Goal: Task Accomplishment & Management: Manage account settings

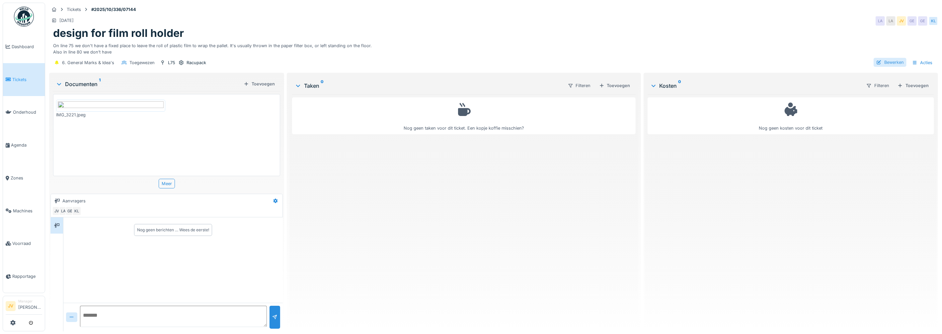
click at [886, 65] on div "Bewerken" at bounding box center [890, 62] width 33 height 9
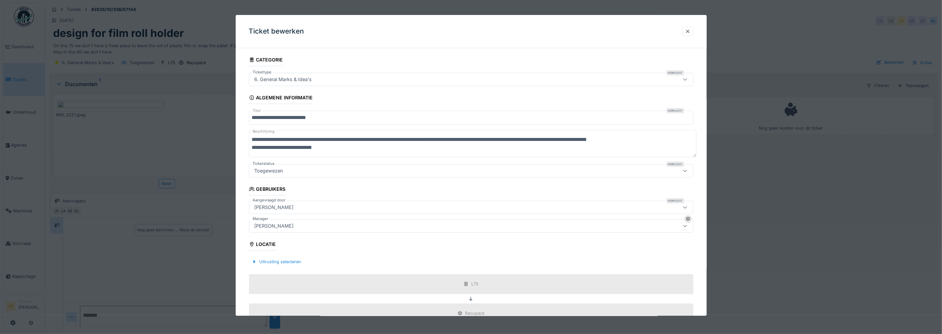
click at [684, 225] on div at bounding box center [685, 225] width 16 height 13
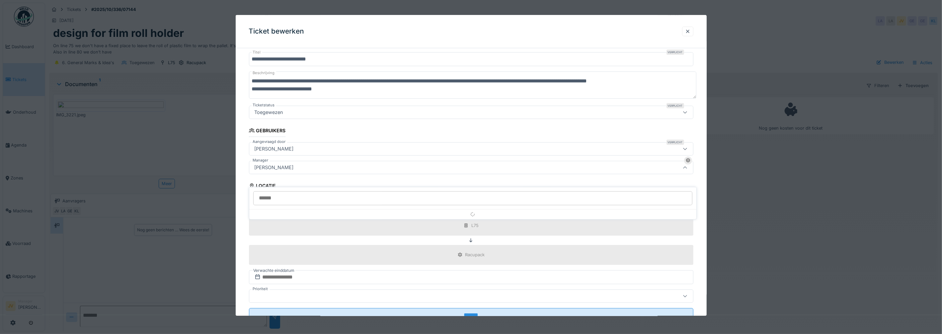
scroll to position [60, 0]
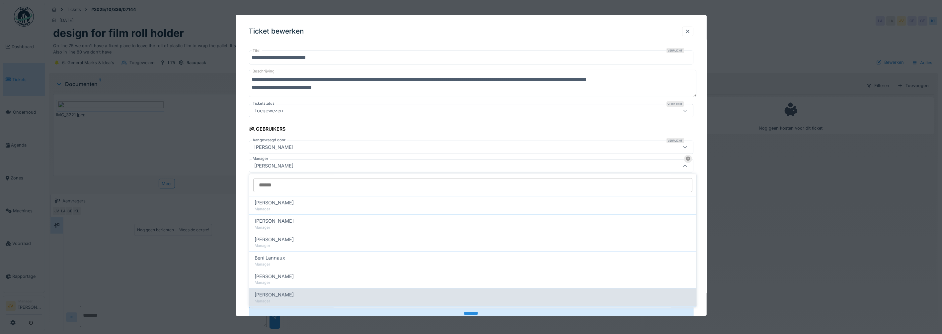
click at [319, 291] on div "[PERSON_NAME]" at bounding box center [473, 294] width 437 height 7
type input "****"
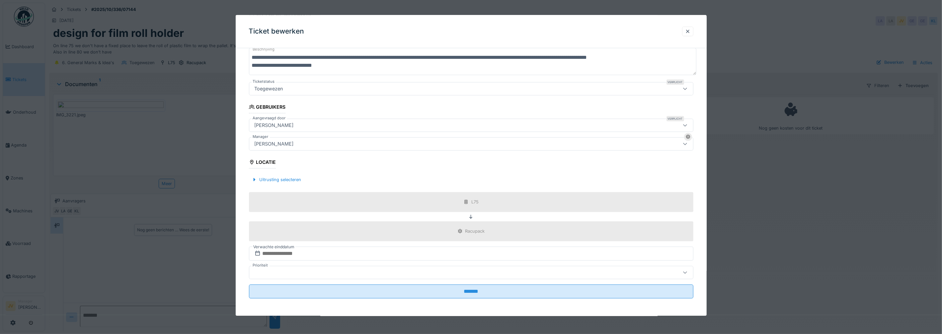
scroll to position [6, 0]
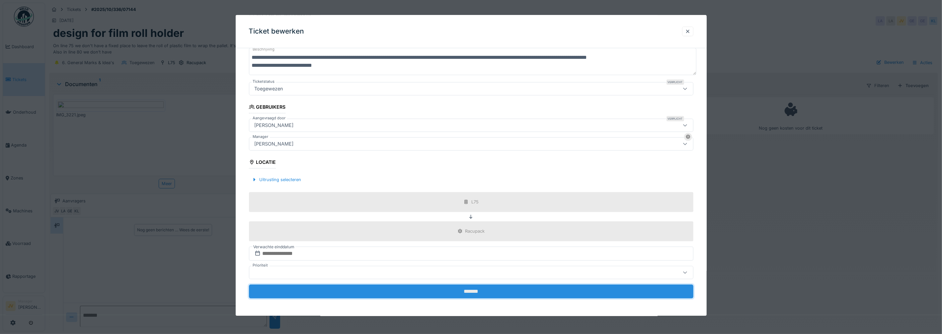
click at [434, 287] on input "*******" at bounding box center [471, 291] width 444 height 14
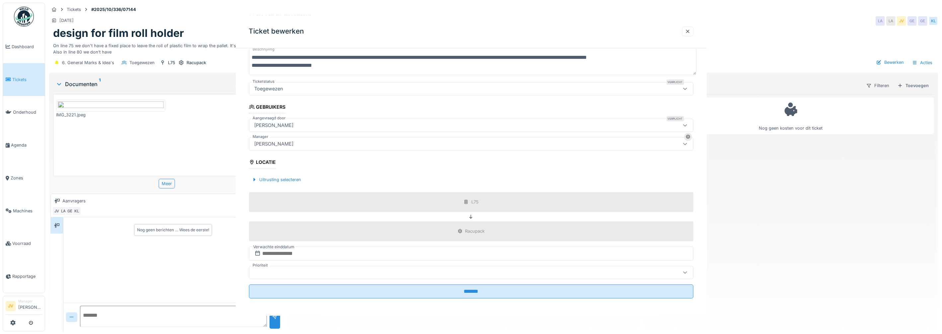
scroll to position [0, 0]
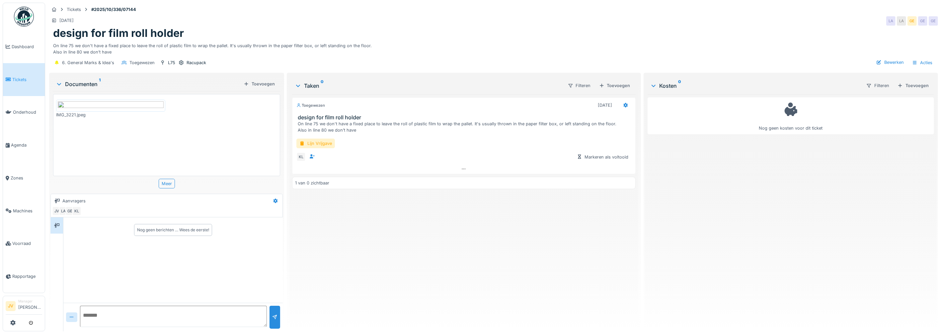
drag, startPoint x: 86, startPoint y: 310, endPoint x: 87, endPoint y: 306, distance: 4.4
click at [87, 307] on textarea at bounding box center [173, 315] width 187 height 21
type textarea "**********"
click at [273, 314] on div at bounding box center [275, 316] width 11 height 23
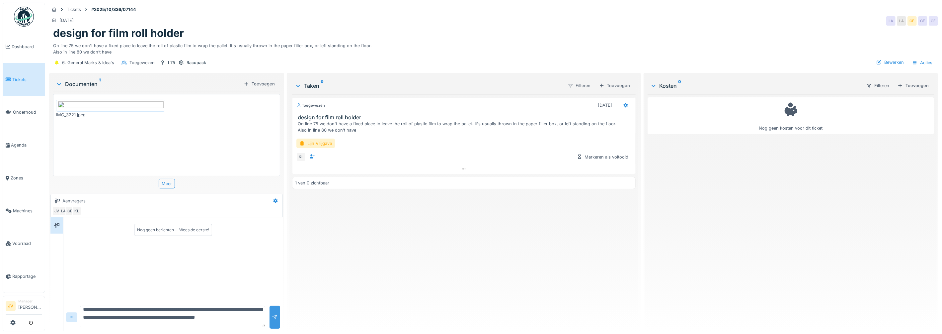
scroll to position [0, 0]
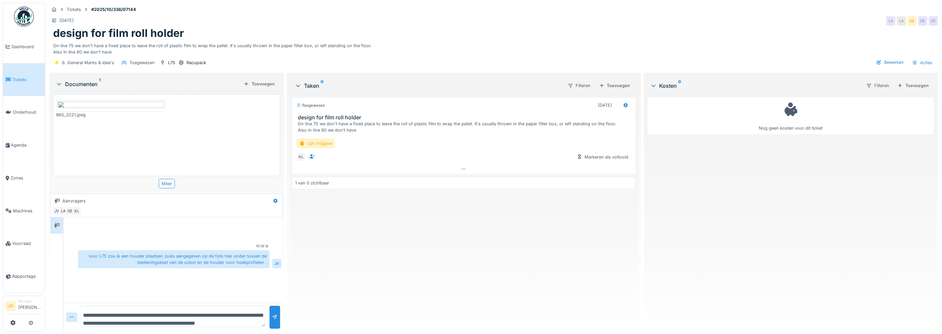
click at [106, 305] on textarea "**********" at bounding box center [172, 315] width 185 height 21
drag, startPoint x: 117, startPoint y: 302, endPoint x: 123, endPoint y: 303, distance: 5.7
click at [117, 305] on textarea "**********" at bounding box center [172, 315] width 185 height 21
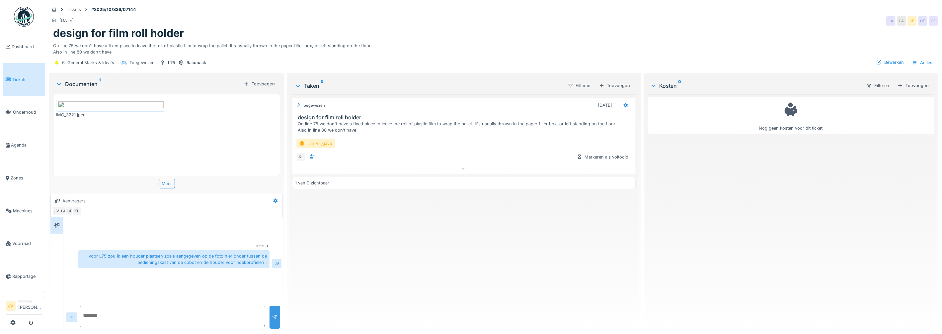
click at [276, 311] on div at bounding box center [275, 316] width 11 height 23
click at [170, 312] on textarea at bounding box center [172, 315] width 185 height 21
click at [248, 81] on div at bounding box center [246, 84] width 5 height 6
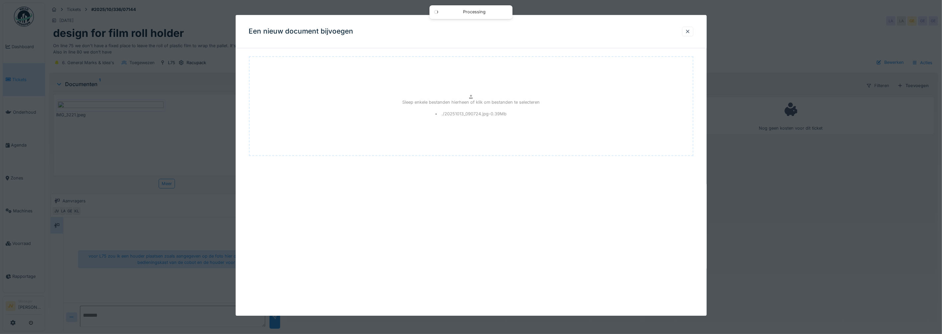
click at [449, 120] on div "Sleep enkele bestanden hierheen of klik om bestanden te selecteren ./20251013_0…" at bounding box center [471, 106] width 444 height 100
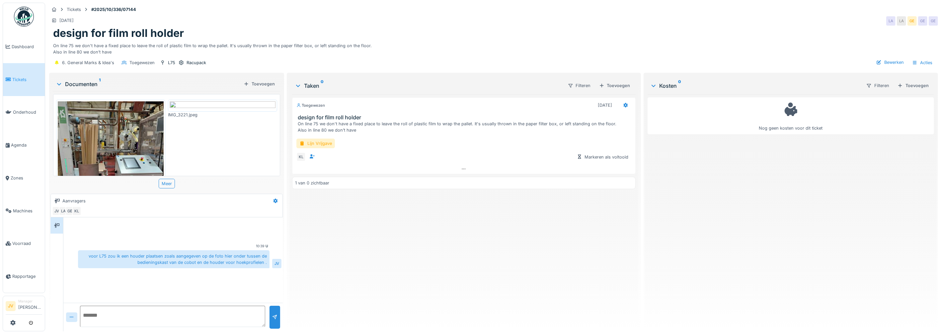
click at [199, 110] on img at bounding box center [223, 105] width 106 height 8
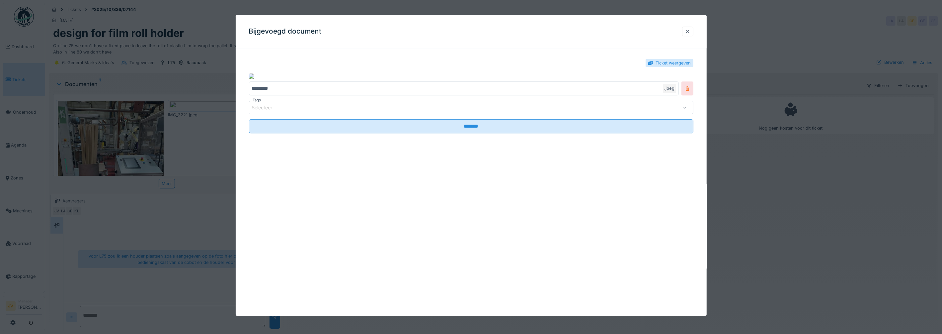
click at [689, 91] on icon at bounding box center [687, 88] width 4 height 4
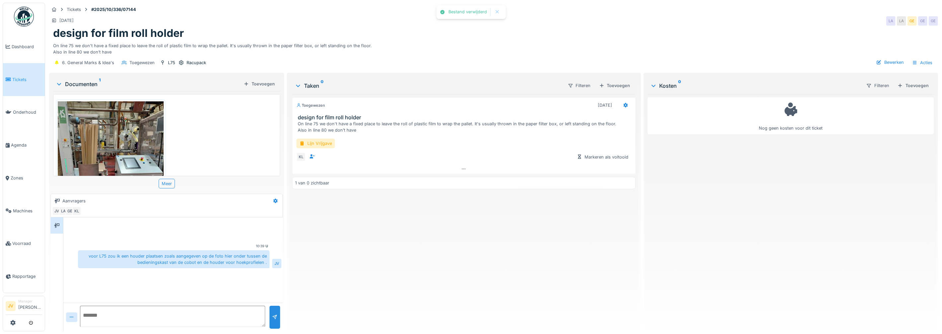
click at [108, 305] on textarea at bounding box center [172, 315] width 185 height 21
click at [250, 79] on div "Toevoegen" at bounding box center [259, 83] width 37 height 9
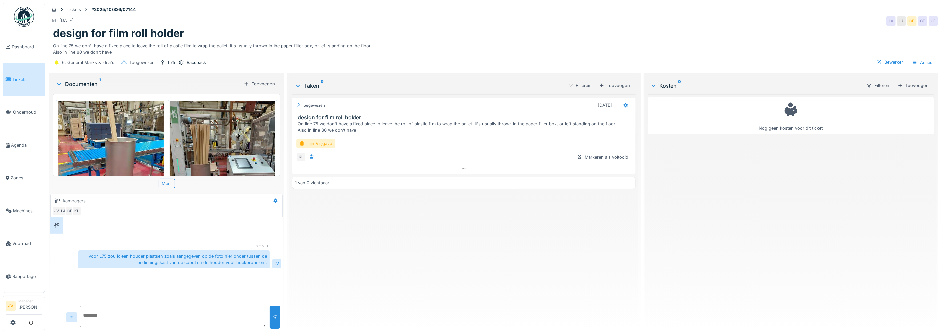
click at [112, 141] on img at bounding box center [111, 171] width 106 height 141
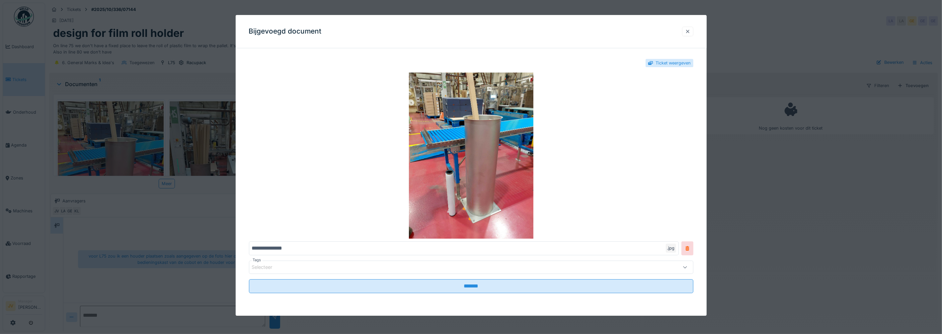
click at [693, 30] on div at bounding box center [687, 32] width 11 height 10
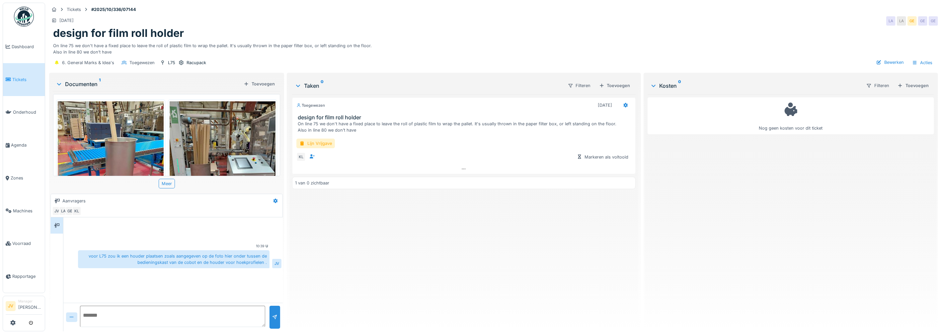
click at [93, 305] on textarea at bounding box center [172, 315] width 185 height 21
click at [119, 314] on textarea "**********" at bounding box center [172, 315] width 185 height 21
type textarea "**********"
click at [274, 314] on div at bounding box center [274, 317] width 5 height 6
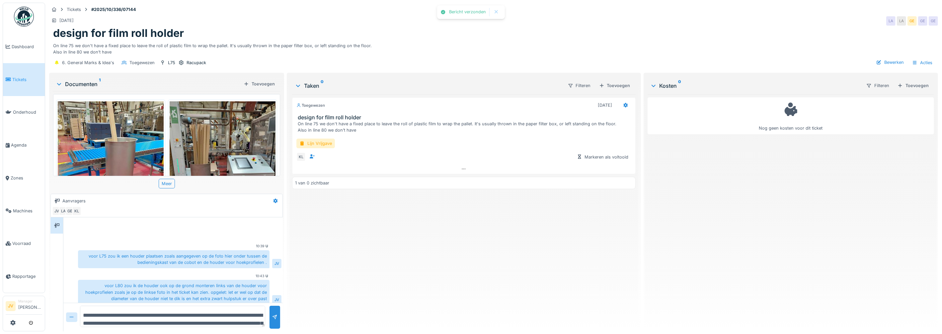
scroll to position [4, 0]
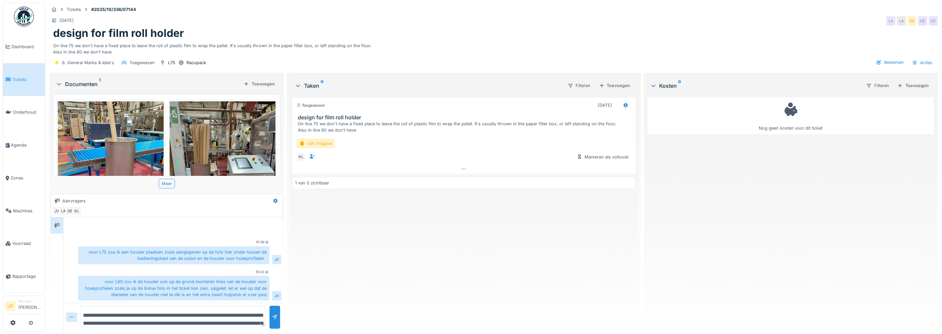
click at [212, 164] on img at bounding box center [223, 171] width 106 height 141
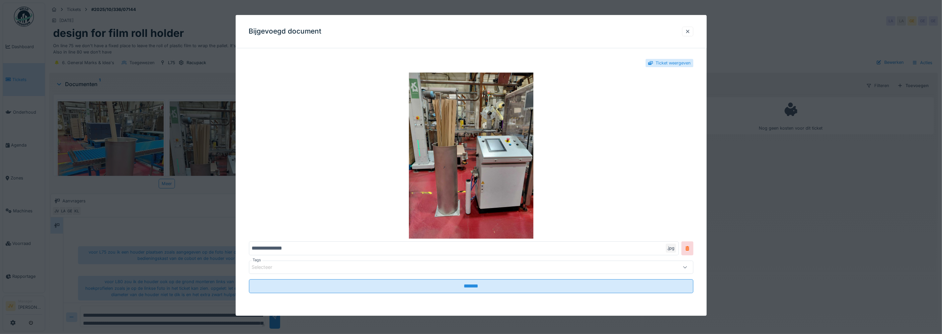
click at [89, 139] on div at bounding box center [471, 167] width 942 height 334
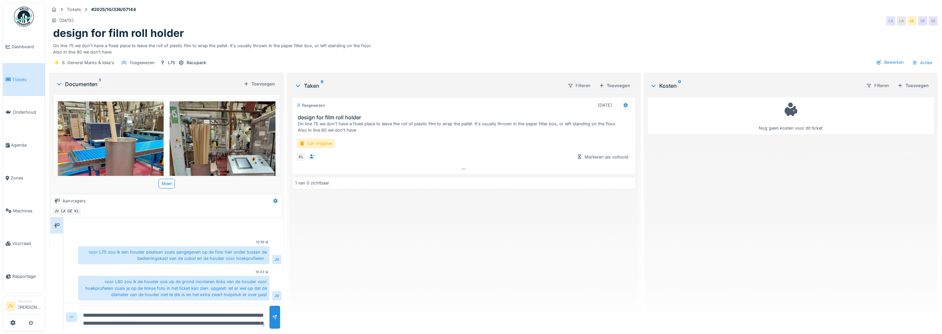
click at [111, 144] on img at bounding box center [111, 171] width 106 height 141
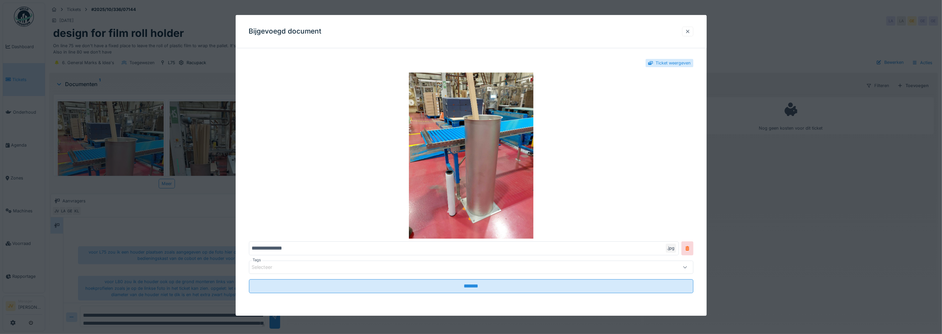
click at [689, 30] on div at bounding box center [687, 31] width 5 height 6
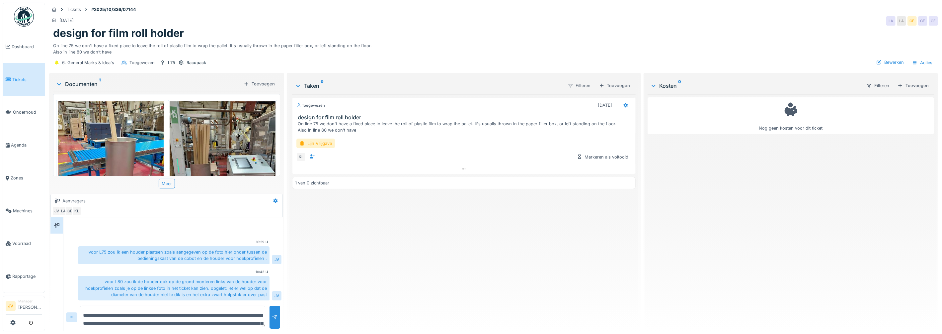
scroll to position [0, 0]
click at [23, 46] on span "Dashboard" at bounding box center [27, 46] width 31 height 6
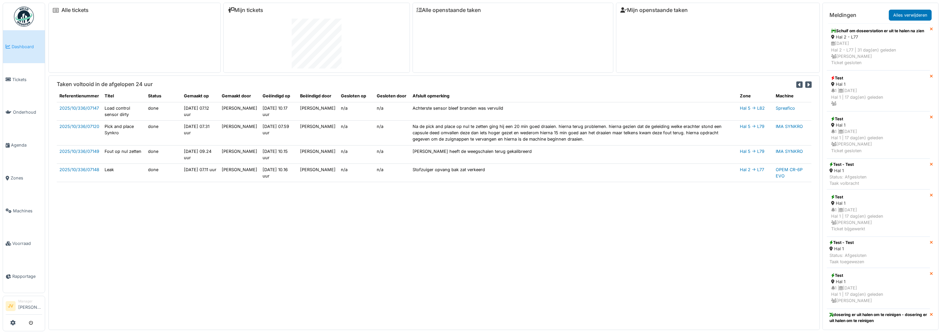
click at [24, 14] on img at bounding box center [24, 17] width 20 height 20
